Goal: Check status: Check status

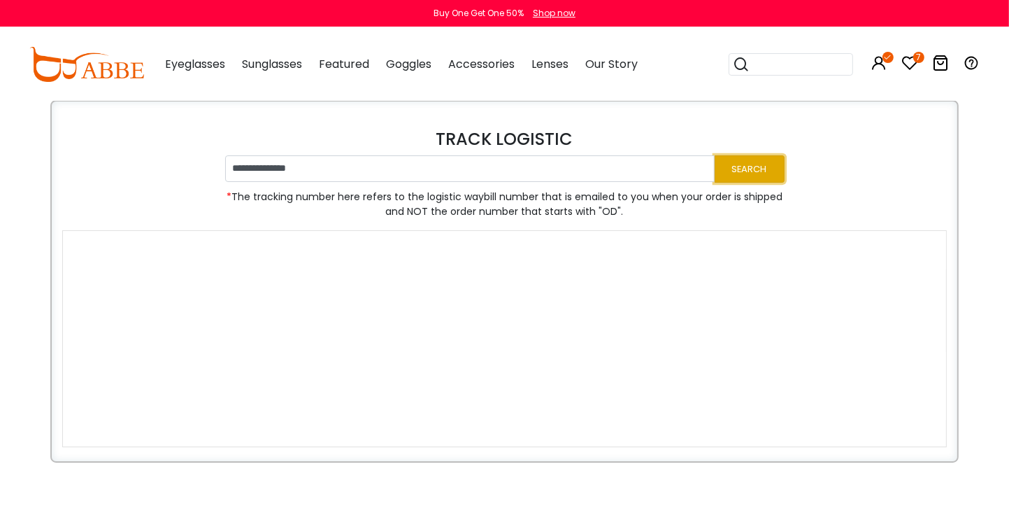
click at [748, 161] on button "Search" at bounding box center [750, 168] width 70 height 27
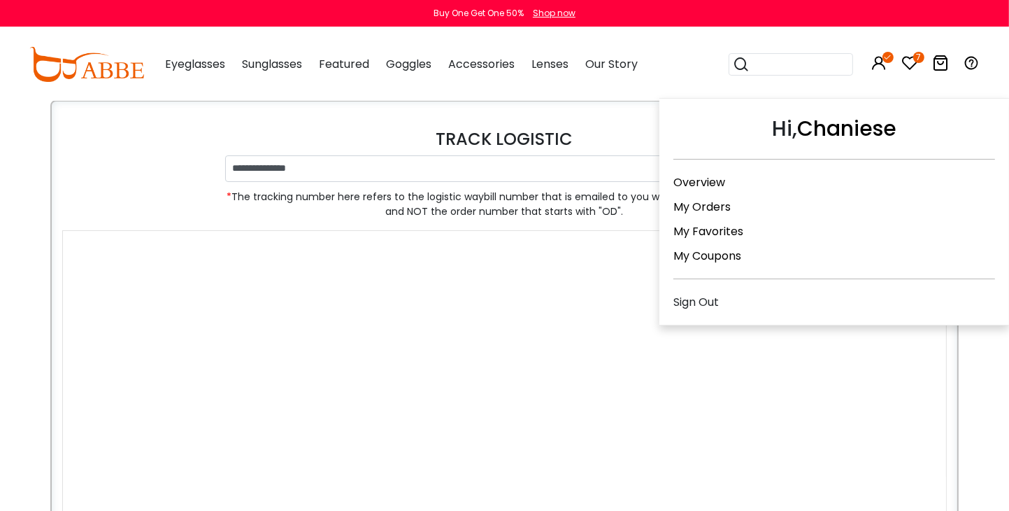
click at [705, 199] on link "My Orders" at bounding box center [701, 207] width 57 height 16
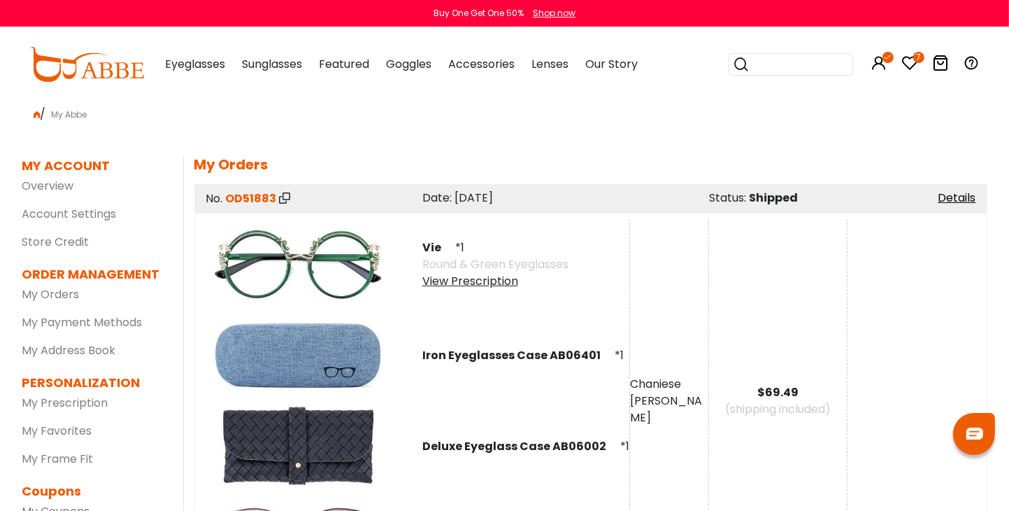
click at [327, 268] on img at bounding box center [298, 264] width 182 height 91
click at [438, 286] on div "View Prescription" at bounding box center [495, 281] width 146 height 17
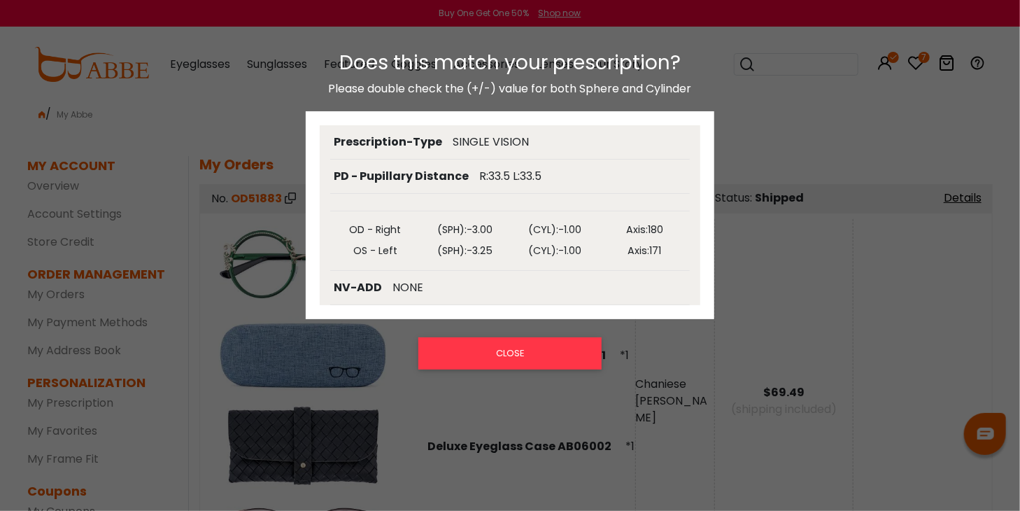
click at [285, 269] on div "Does this match your prescription? Please double check the (+/-) value for both…" at bounding box center [510, 269] width 1020 height 464
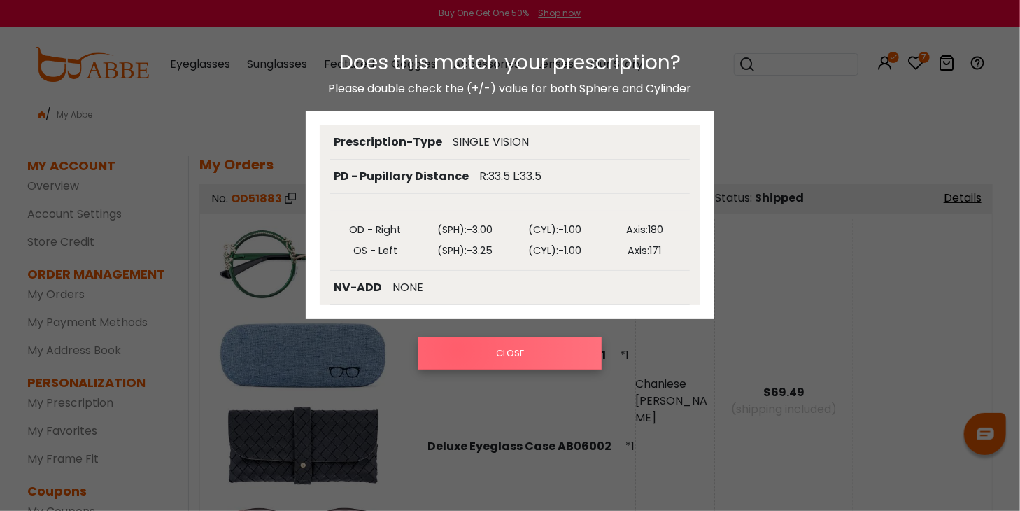
click at [457, 350] on button "CLOSE" at bounding box center [509, 353] width 183 height 32
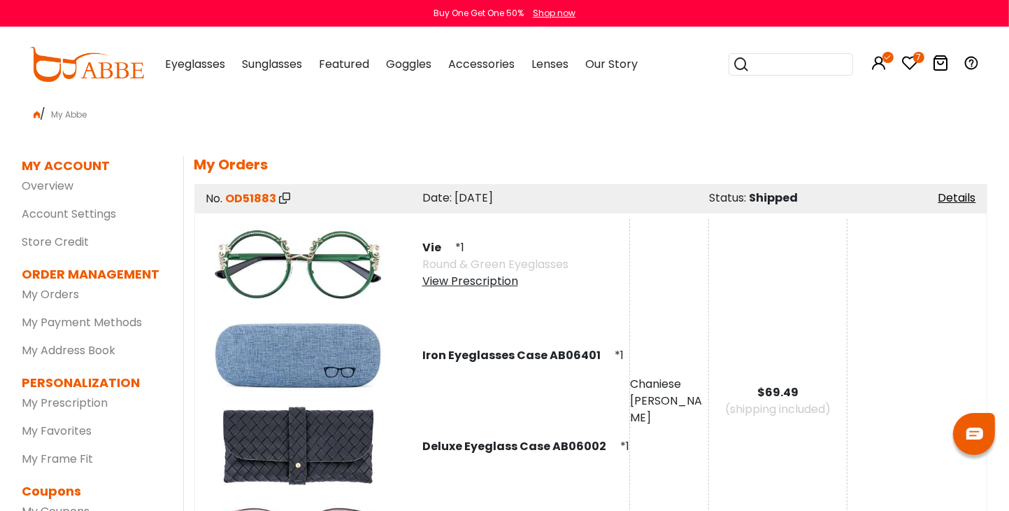
click at [308, 252] on img at bounding box center [298, 264] width 182 height 91
